Goal: Check status: Check status

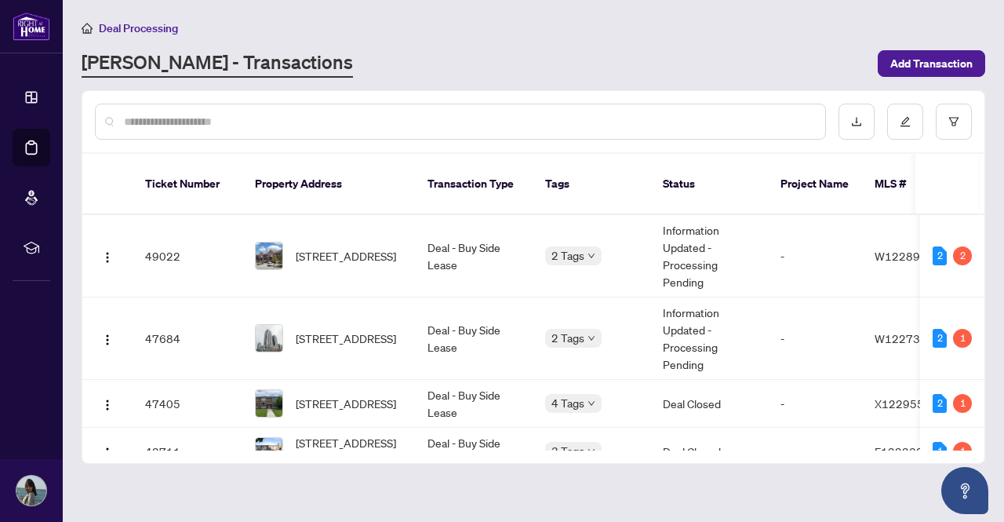
drag, startPoint x: 485, startPoint y: 431, endPoint x: 527, endPoint y: 427, distance: 42.5
click at [527, 427] on div "49022 207-4975 Southampton Dr, Mississauga, Ontario L5M 8C5, Canada Deal - Buy …" at bounding box center [533, 332] width 902 height 235
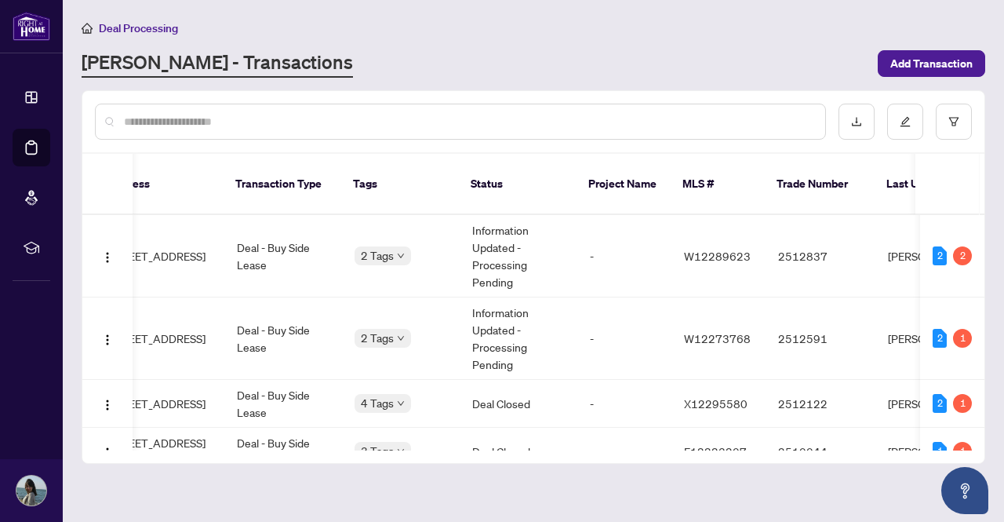
scroll to position [0, 191]
click at [501, 308] on td "Information Updated - Processing Pending" at bounding box center [519, 338] width 118 height 82
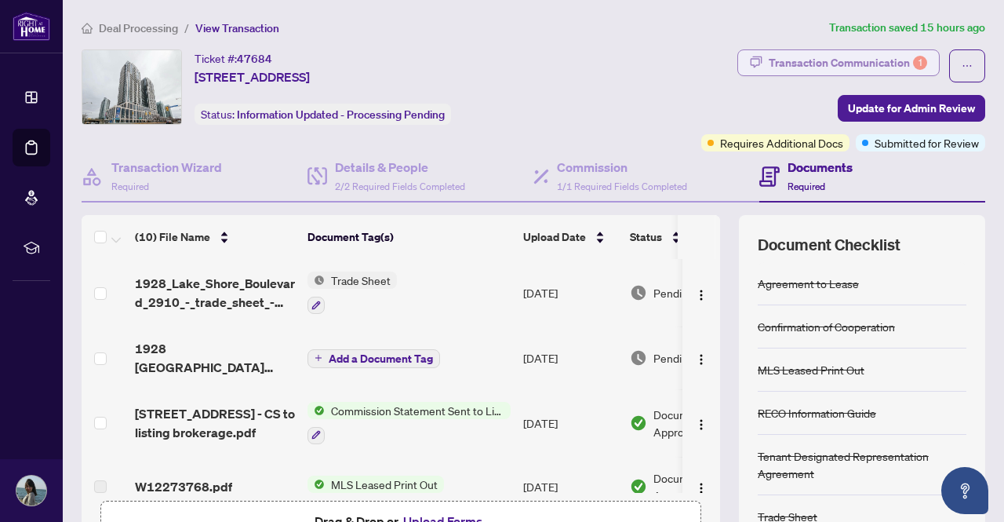
click at [787, 61] on div "Transaction Communication 1" at bounding box center [848, 62] width 158 height 25
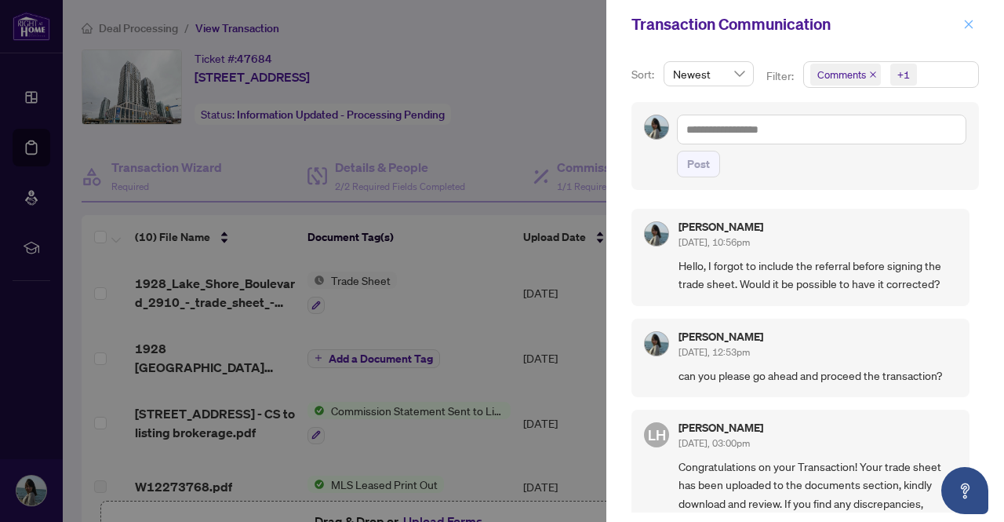
click at [966, 23] on icon "close" at bounding box center [968, 24] width 11 height 11
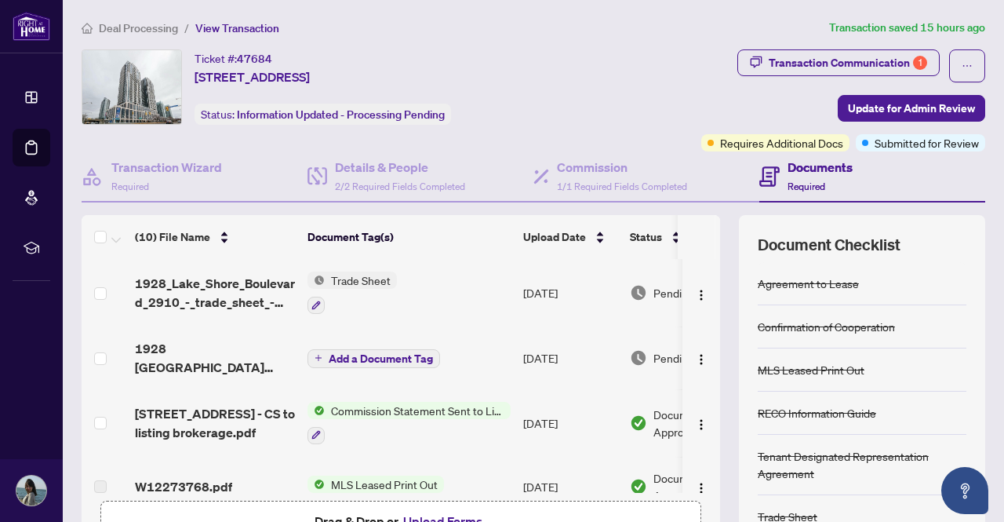
click at [152, 26] on span "Deal Processing" at bounding box center [138, 28] width 79 height 14
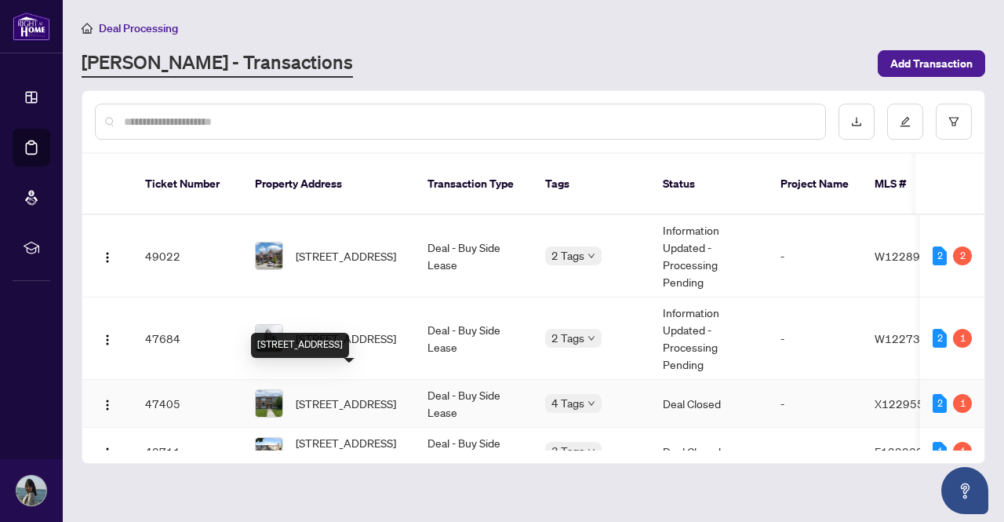
click at [348, 395] on span "[STREET_ADDRESS]" at bounding box center [346, 403] width 100 height 17
